Goal: Task Accomplishment & Management: Manage account settings

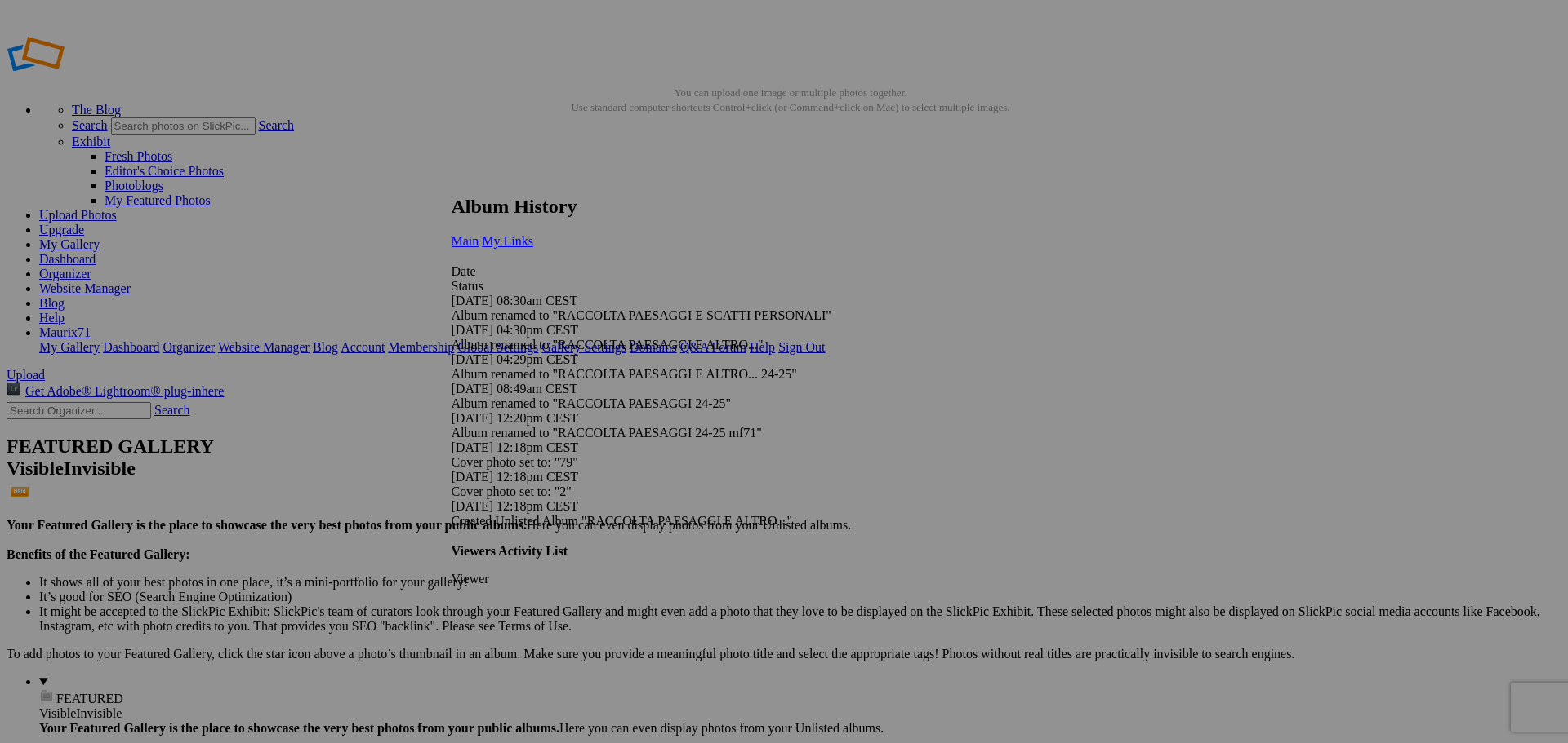
click at [533, 234] on span "My Links" at bounding box center [507, 241] width 51 height 14
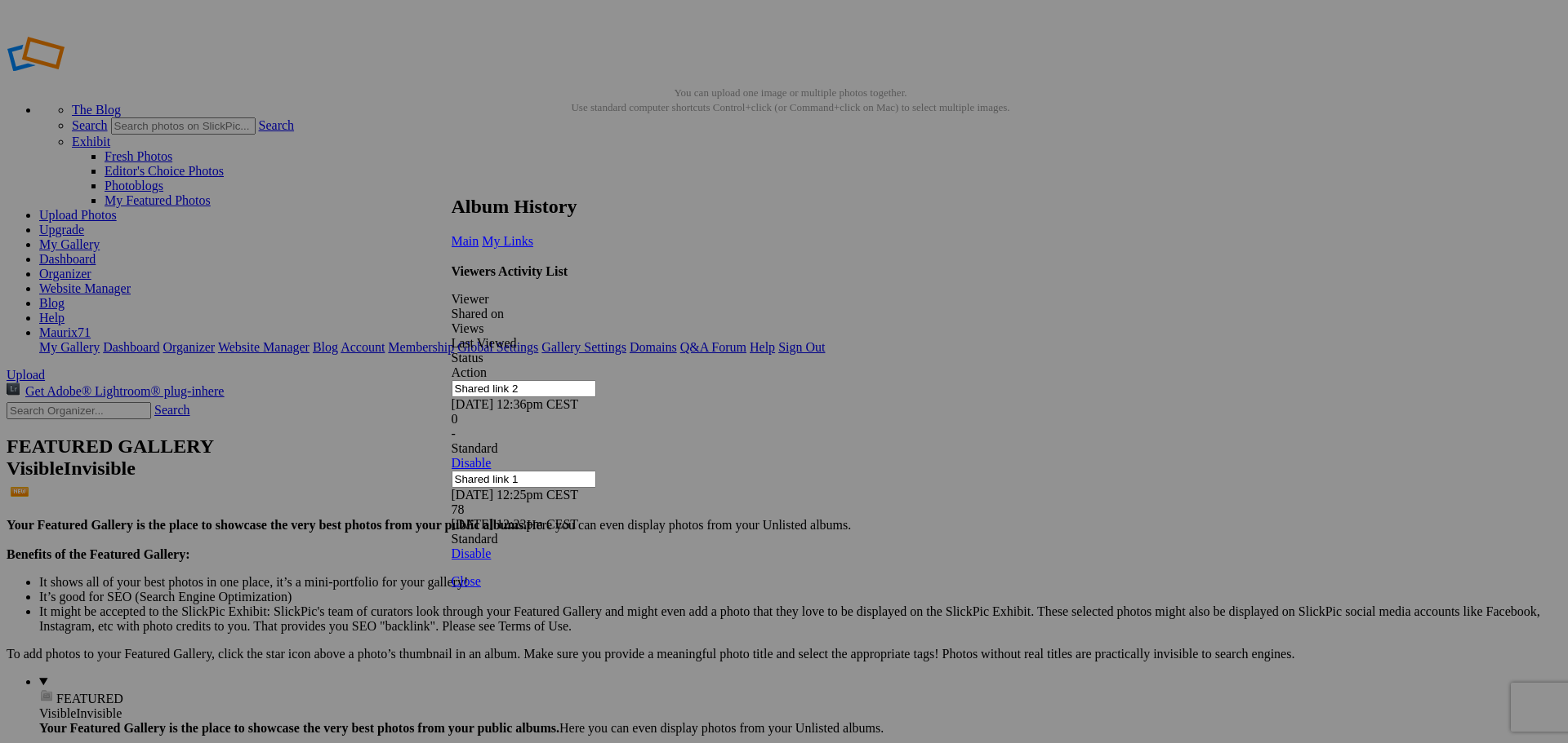
click at [452, 180] on link at bounding box center [452, 180] width 0 height 0
